Goal: Task Accomplishment & Management: Manage account settings

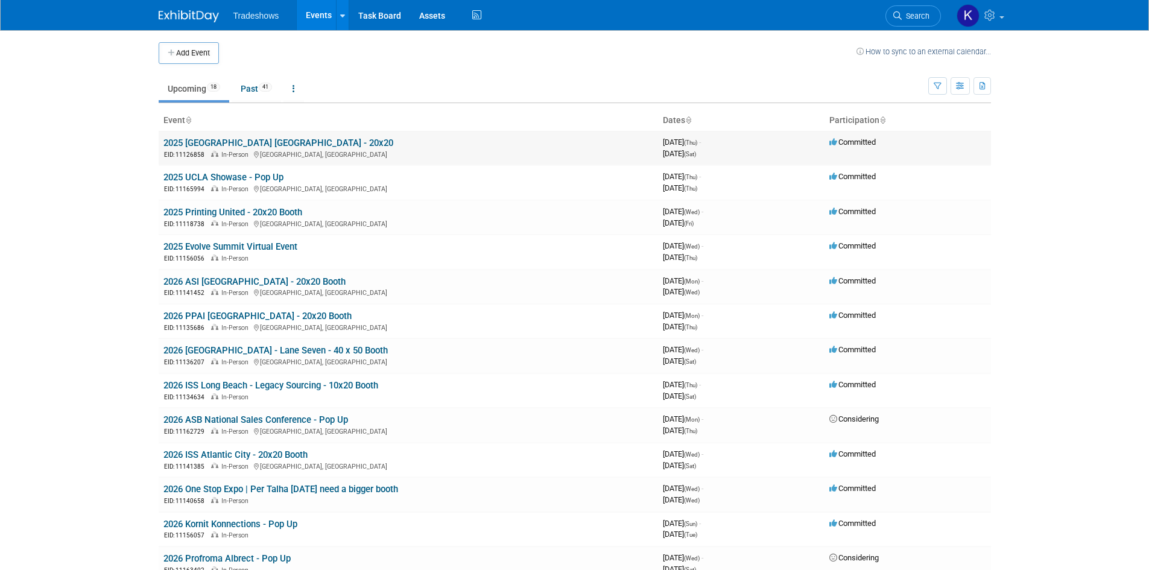
click at [209, 139] on link "2025 [GEOGRAPHIC_DATA] [GEOGRAPHIC_DATA] - 20x20" at bounding box center [278, 142] width 230 height 11
click at [0, 0] on div at bounding box center [0, 0] width 0 height 0
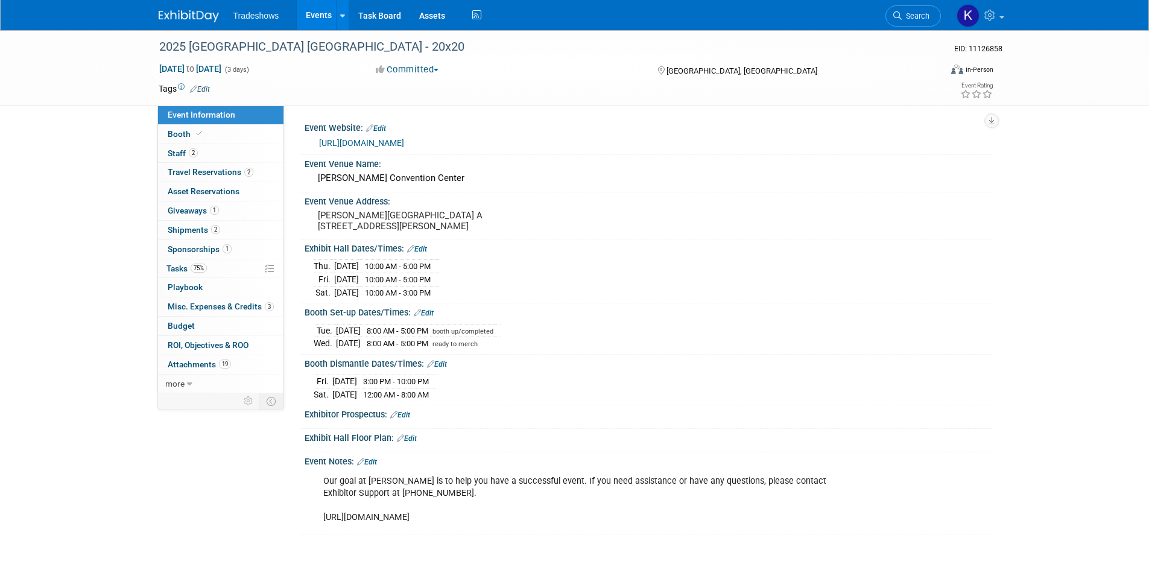
click at [192, 307] on span "Misc. Expenses & Credits 3" at bounding box center [221, 306] width 106 height 10
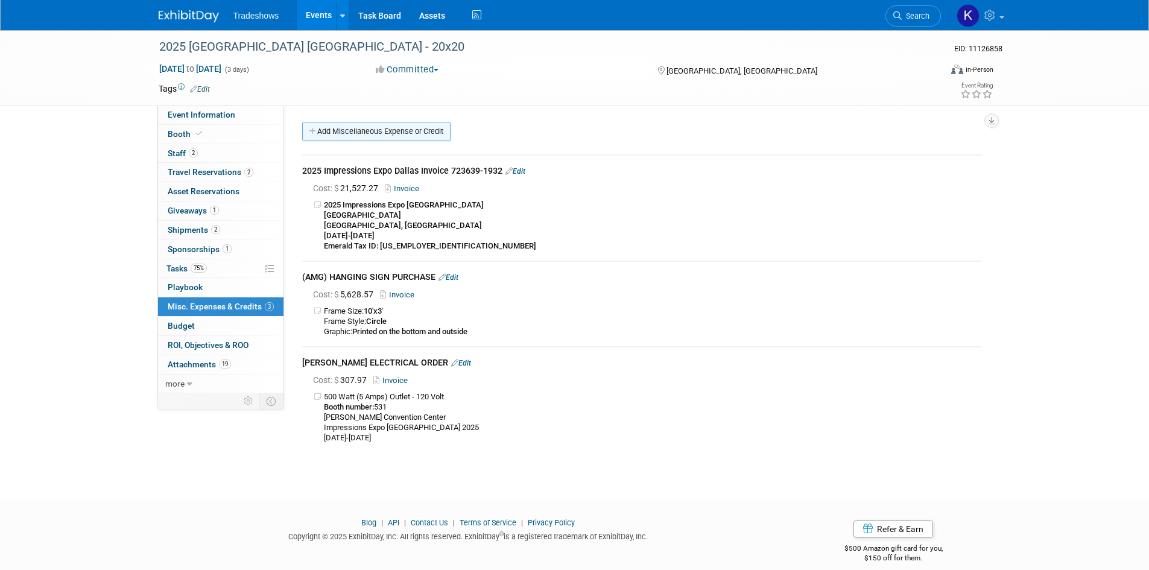
click at [347, 133] on link "Add Miscellaneous Expense or Credit" at bounding box center [376, 131] width 148 height 19
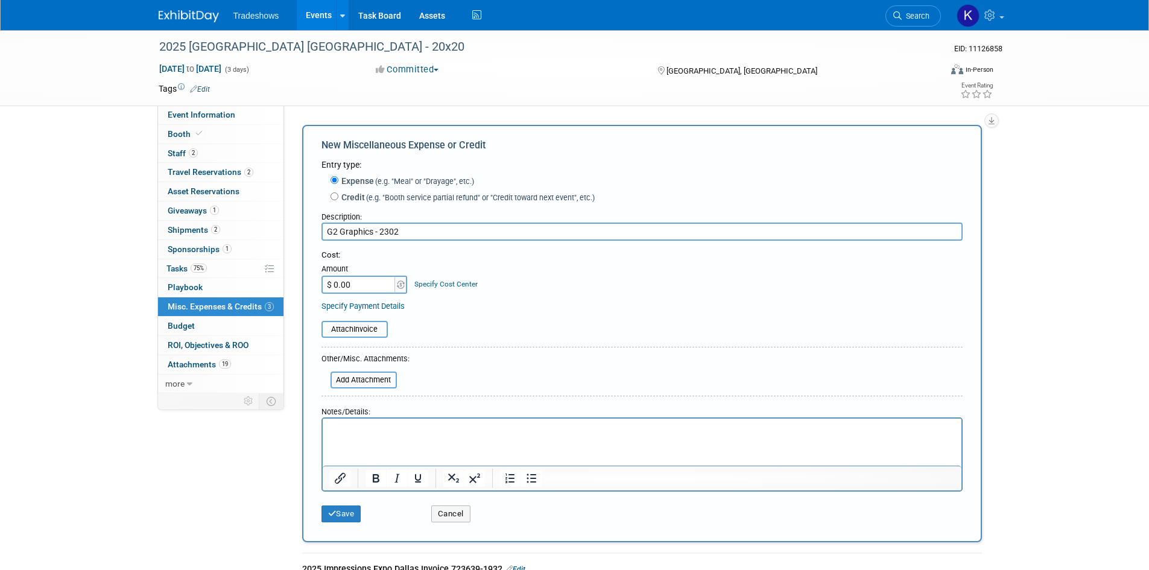
type input "G2 Graphics - 2302"
type input "$ 137.87"
click at [361, 335] on input "file" at bounding box center [315, 329] width 144 height 14
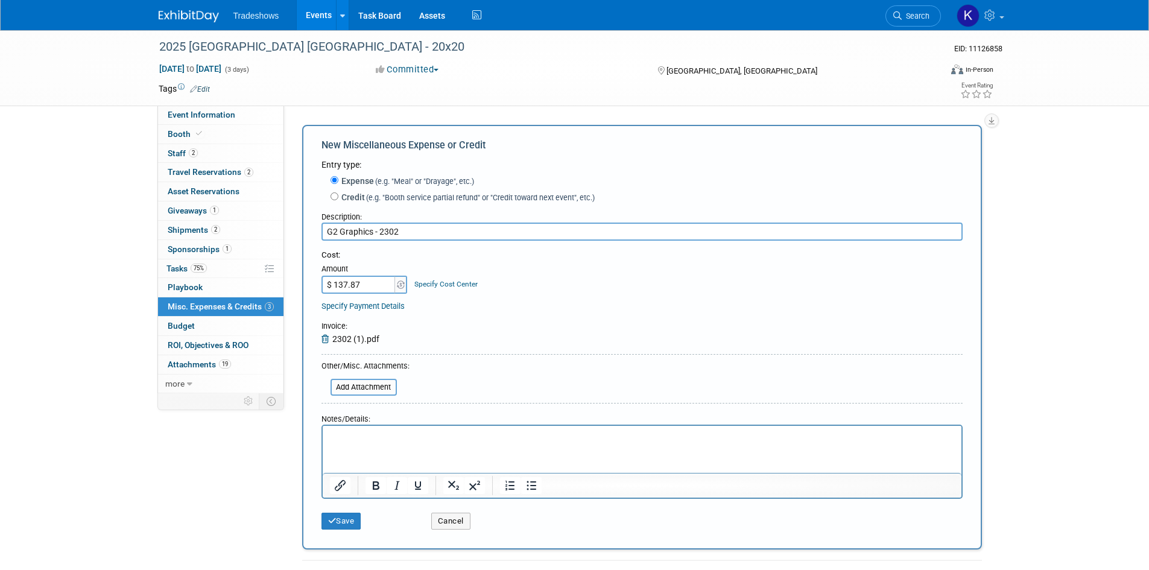
click at [404, 432] on p "Rich Text Area. Press ALT-0 for help." at bounding box center [641, 437] width 625 height 12
paste body "To enrich screen reader interactions, please activate Accessibility in Grammarl…"
click at [475, 431] on p "3M Vinyl Stickers w/ Lamination" at bounding box center [641, 437] width 625 height 12
click at [510, 443] on html "3M Vinyl Stickers w/ Lamination 5" x 5"" at bounding box center [641, 434] width 639 height 17
click at [333, 443] on html "3M Vinyl Stickers w/ Lamination 5" x 5"" at bounding box center [641, 434] width 639 height 17
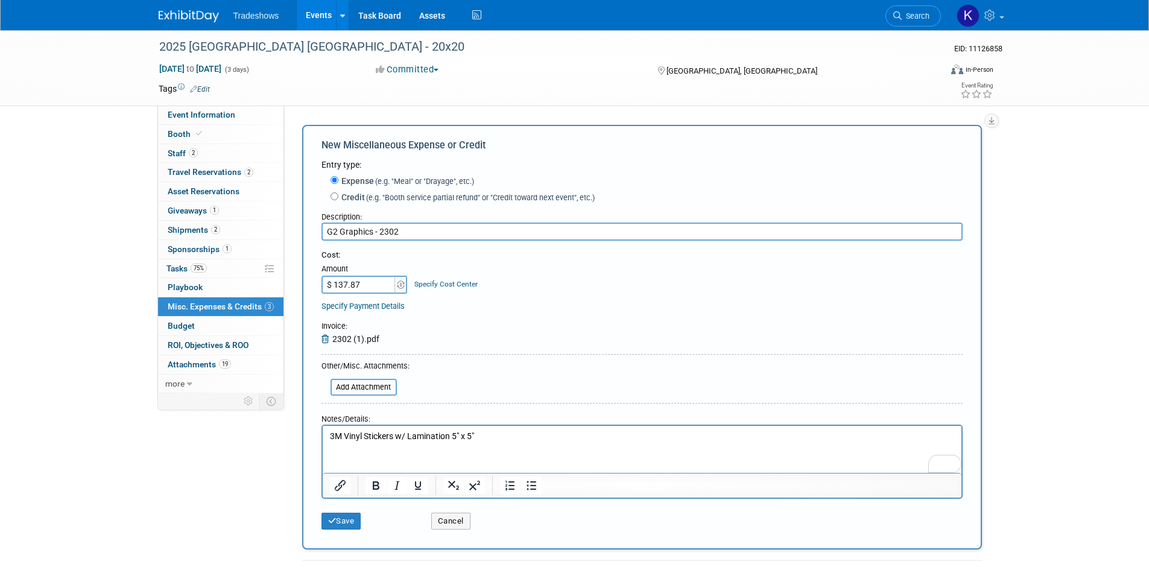
click at [496, 437] on p "3M Vinyl Stickers w/ Lamination 5" x 5"" at bounding box center [641, 437] width 625 height 12
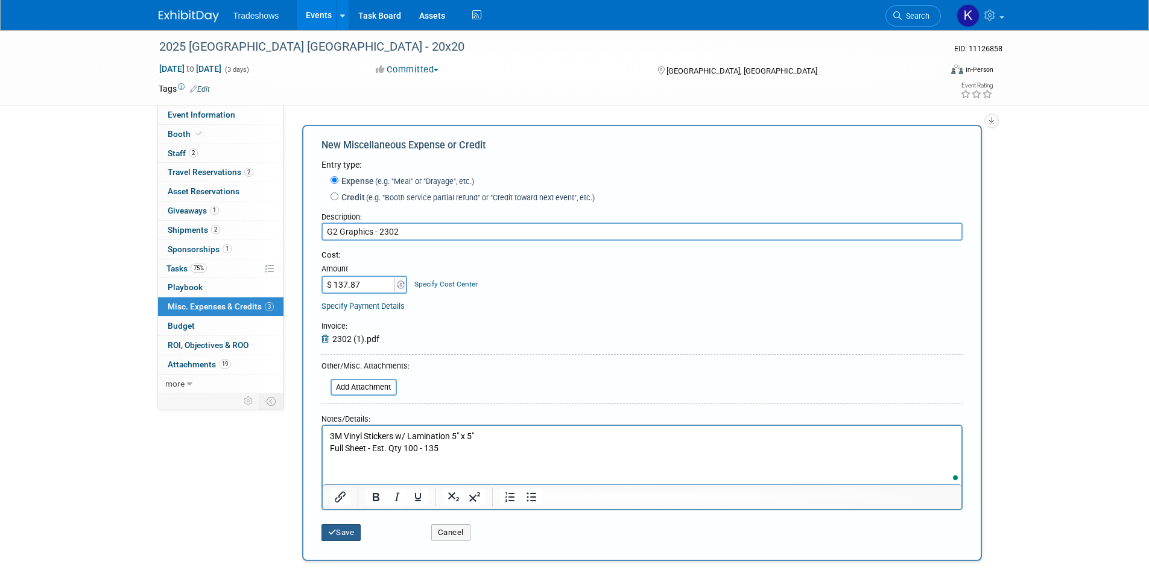
click at [332, 530] on icon "submit" at bounding box center [332, 532] width 8 height 8
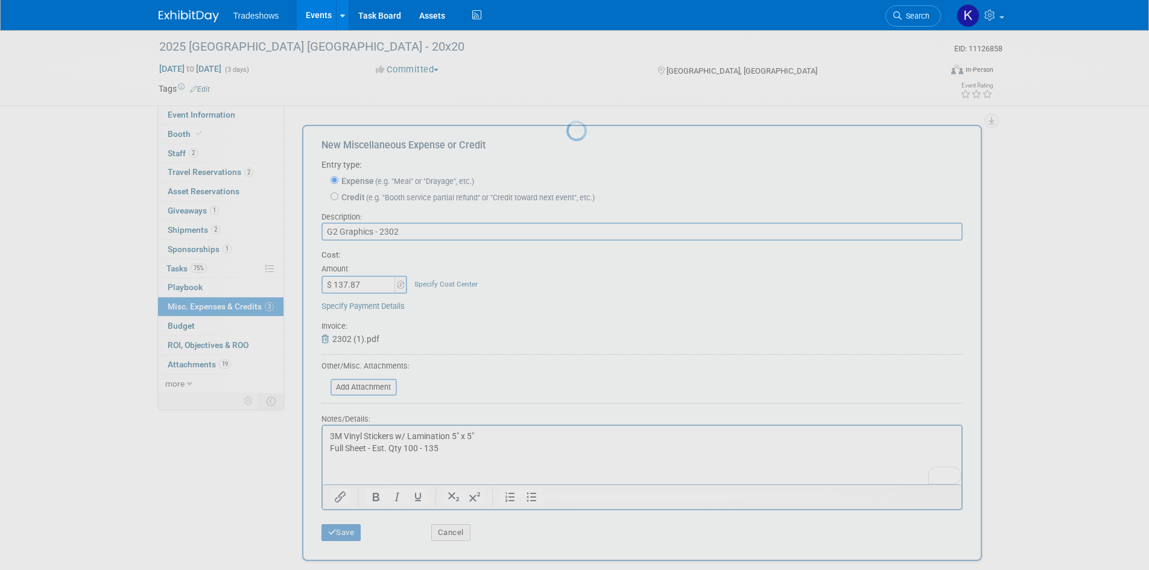
scroll to position [87, 0]
